Goal: Task Accomplishment & Management: Use online tool/utility

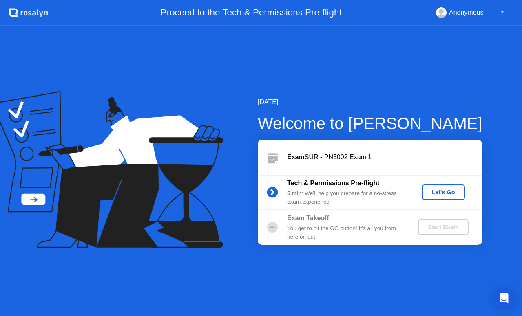
click at [434, 192] on div "Let's Go" at bounding box center [443, 192] width 36 height 7
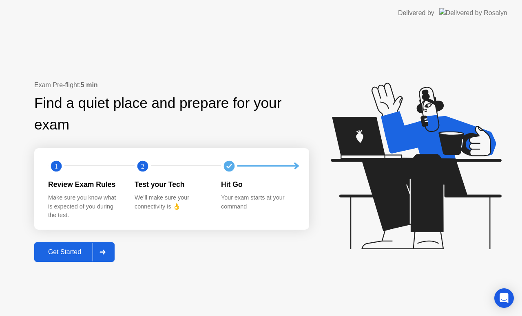
click at [70, 255] on div "Get Started" at bounding box center [65, 252] width 56 height 7
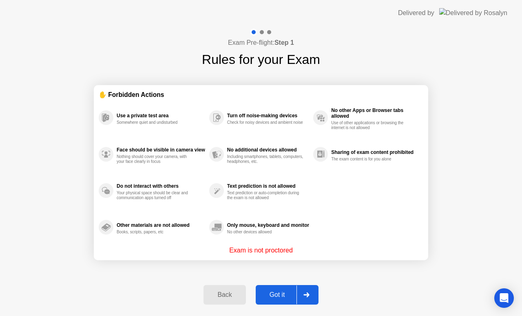
click at [270, 294] on div "Got it" at bounding box center [277, 295] width 38 height 7
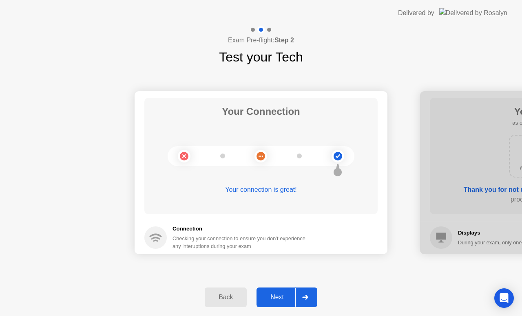
click at [270, 301] on div "Next" at bounding box center [277, 297] width 36 height 7
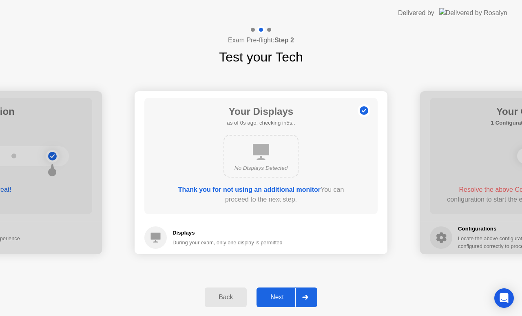
click at [270, 301] on div "Next" at bounding box center [277, 297] width 36 height 7
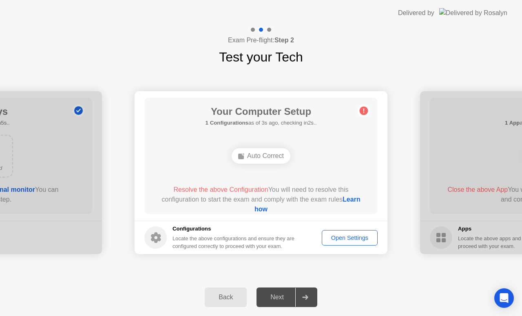
click at [288, 298] on div "Next" at bounding box center [277, 297] width 36 height 7
click at [306, 301] on div at bounding box center [305, 297] width 20 height 19
click at [343, 238] on div "Open Settings" at bounding box center [350, 238] width 50 height 7
click at [242, 160] on div "Auto Correct" at bounding box center [261, 155] width 59 height 15
click at [340, 237] on div "Open Settings" at bounding box center [350, 238] width 50 height 7
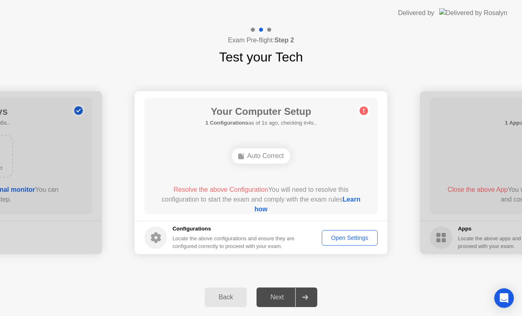
click at [363, 113] on circle at bounding box center [364, 111] width 9 height 9
click at [258, 161] on div "Auto Correct" at bounding box center [261, 155] width 59 height 15
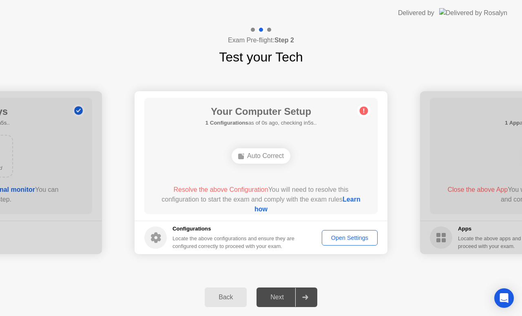
click at [267, 210] on link "Learn how" at bounding box center [307, 204] width 106 height 17
click at [336, 239] on div "Open Settings" at bounding box center [350, 238] width 50 height 7
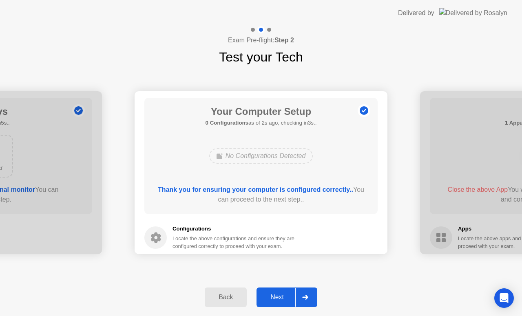
click at [274, 300] on div "Next" at bounding box center [277, 297] width 36 height 7
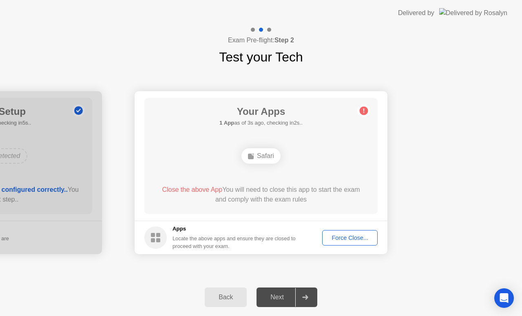
click at [345, 243] on button "Force Close..." at bounding box center [349, 237] width 55 height 15
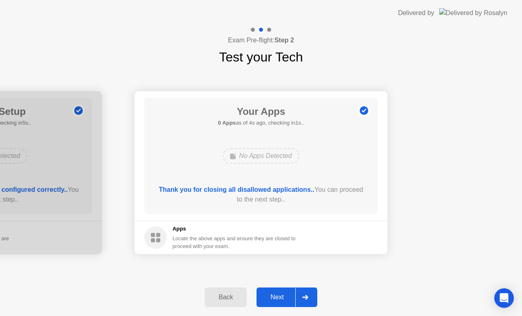
click at [288, 294] on div "Next" at bounding box center [277, 297] width 36 height 7
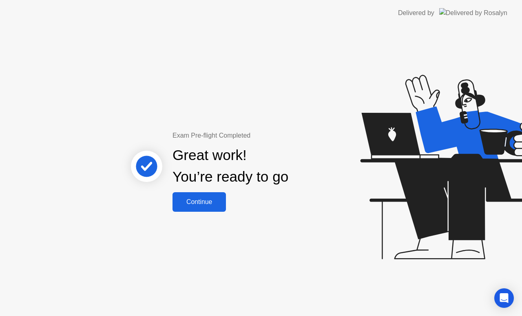
click at [202, 208] on button "Continue" at bounding box center [199, 202] width 53 height 20
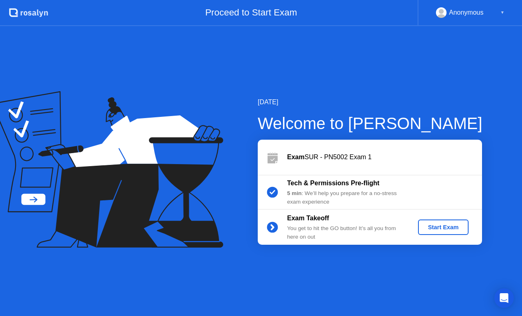
click at [453, 229] on div "Start Exam" at bounding box center [443, 227] width 44 height 7
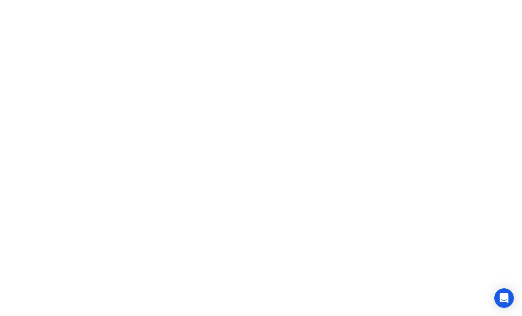
click div
click at [263, 303] on div at bounding box center [260, 303] width 17 height 21
click at [261, 306] on div at bounding box center [260, 303] width 17 height 21
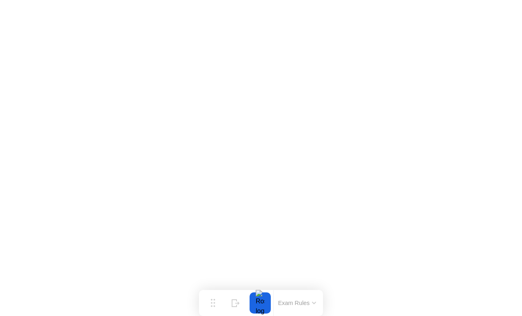
click at [261, 306] on div at bounding box center [260, 303] width 17 height 21
click at [259, 304] on div at bounding box center [260, 303] width 17 height 21
click at [265, 303] on div at bounding box center [260, 303] width 17 height 21
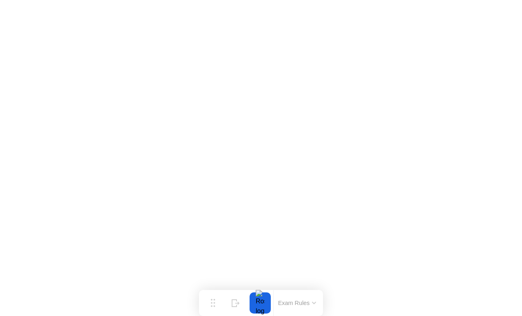
click at [284, 307] on button "Exam Rules" at bounding box center [297, 303] width 43 height 7
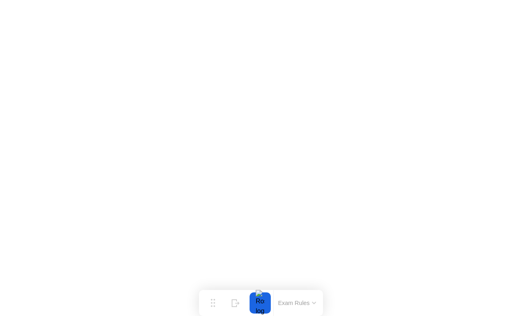
click at [255, 302] on div at bounding box center [260, 303] width 17 height 21
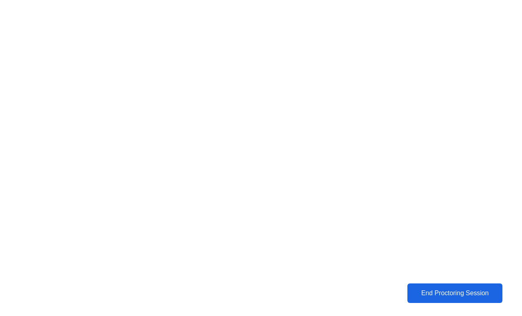
click at [438, 296] on div "End Proctoring Session" at bounding box center [455, 293] width 90 height 7
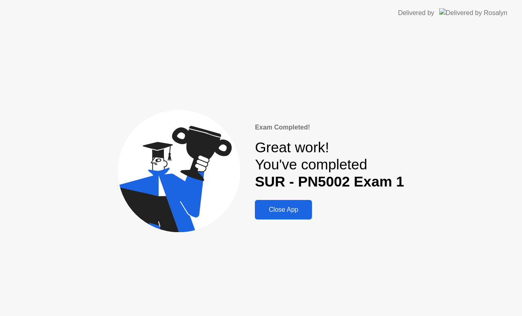
click at [288, 205] on button "Close App" at bounding box center [283, 210] width 57 height 20
